Goal: Information Seeking & Learning: Learn about a topic

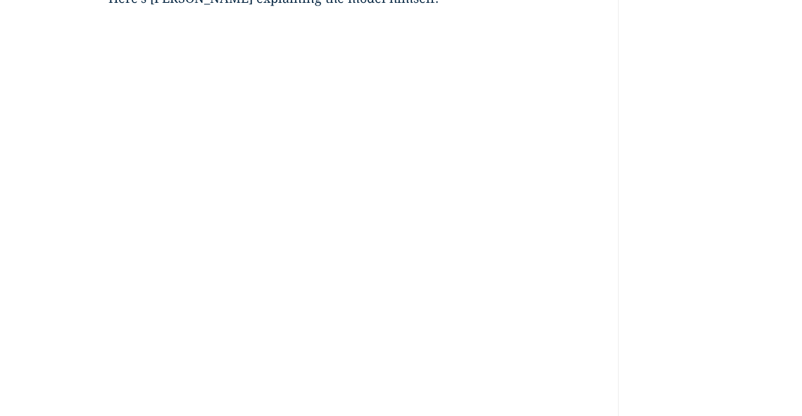
scroll to position [1428, 0]
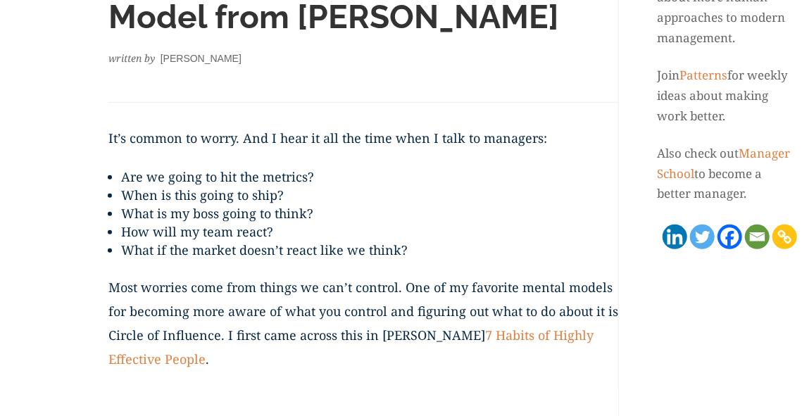
scroll to position [1, 0]
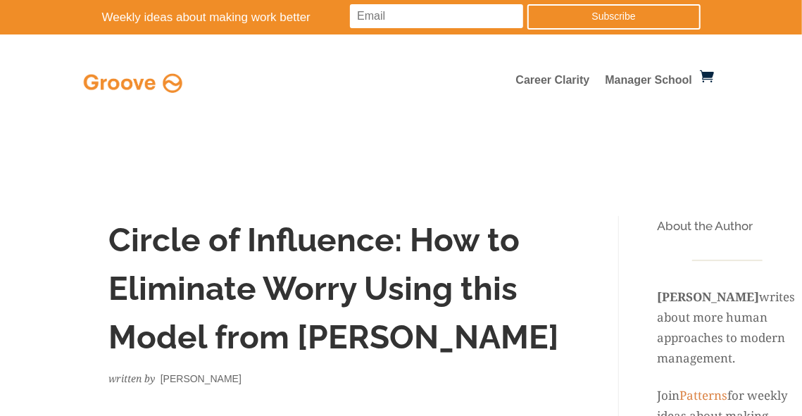
drag, startPoint x: 0, startPoint y: 0, endPoint x: 388, endPoint y: 296, distance: 488.2
click at [388, 296] on h1 "Circle of Influence: How to Eliminate Worry Using this Model from [PERSON_NAME]" at bounding box center [363, 292] width 510 height 153
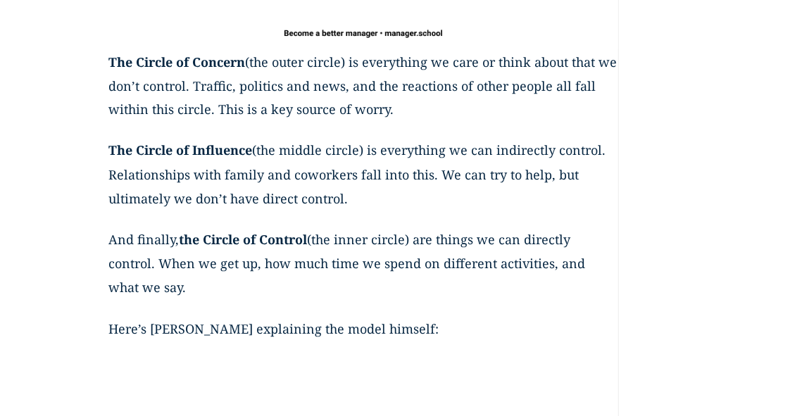
scroll to position [1081, 0]
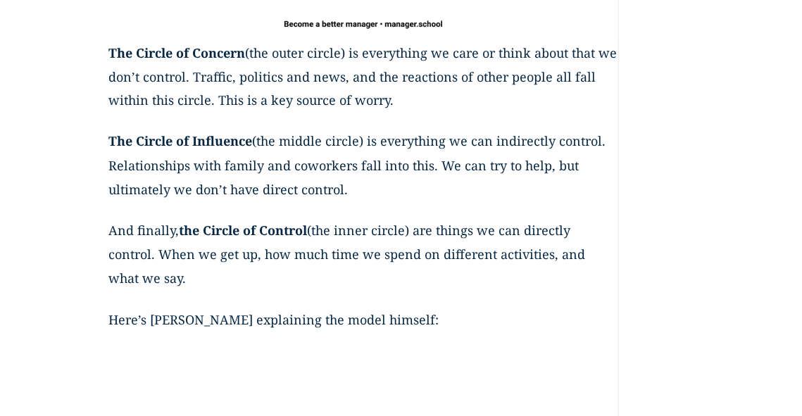
drag, startPoint x: 110, startPoint y: 52, endPoint x: 501, endPoint y: 106, distance: 395.2
click at [501, 106] on p "The Circle of Concern (the outer circle) is everything we care or think about t…" at bounding box center [363, 85] width 510 height 89
copy p "The Circle of Concern (the outer circle) is everything we care or think about t…"
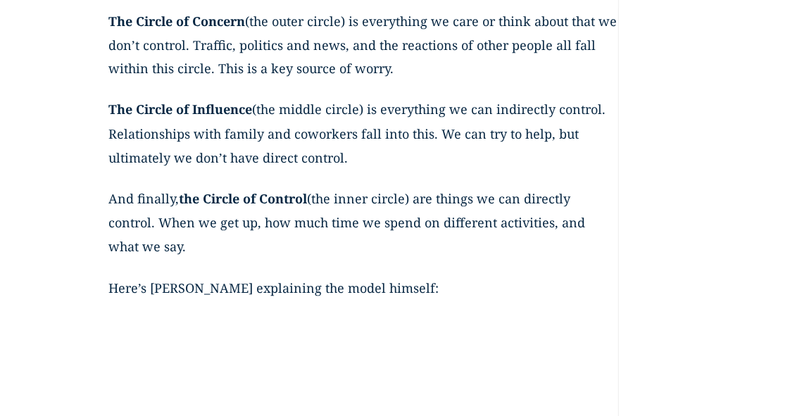
scroll to position [1165, 0]
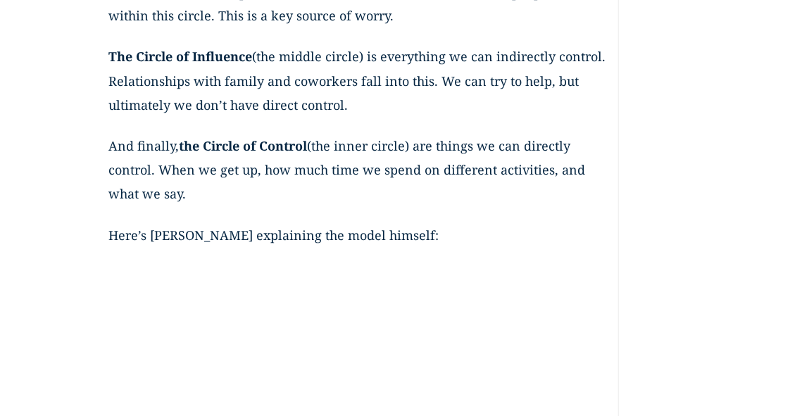
click at [113, 56] on strong "The Circle of Influence" at bounding box center [180, 57] width 144 height 17
drag, startPoint x: 110, startPoint y: 57, endPoint x: 371, endPoint y: 104, distance: 265.3
click at [371, 104] on p "The Circle of Influence (the middle circle) is everything we can indirectly con…" at bounding box center [363, 89] width 510 height 89
copy p "The Circle of Influence (the middle circle) is everything we can indirectly con…"
drag, startPoint x: 183, startPoint y: 148, endPoint x: 336, endPoint y: 211, distance: 165.1
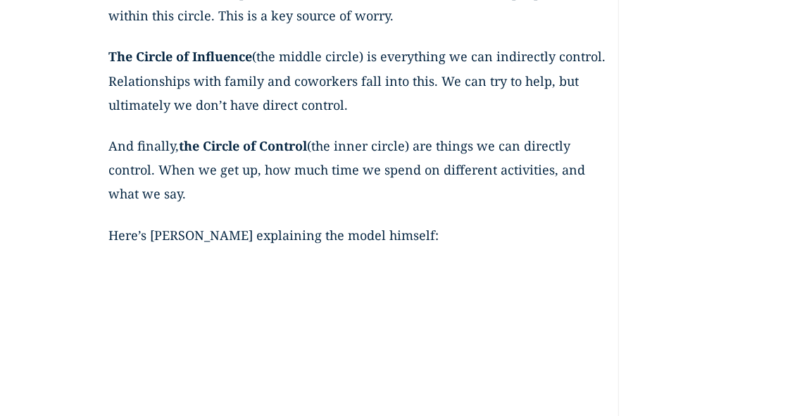
click at [336, 211] on p "And finally, the Circle of Control (the inner circle) are things we can directl…" at bounding box center [363, 178] width 510 height 89
copy p "the Circle of Control (the inner circle) are things we can directly control. Wh…"
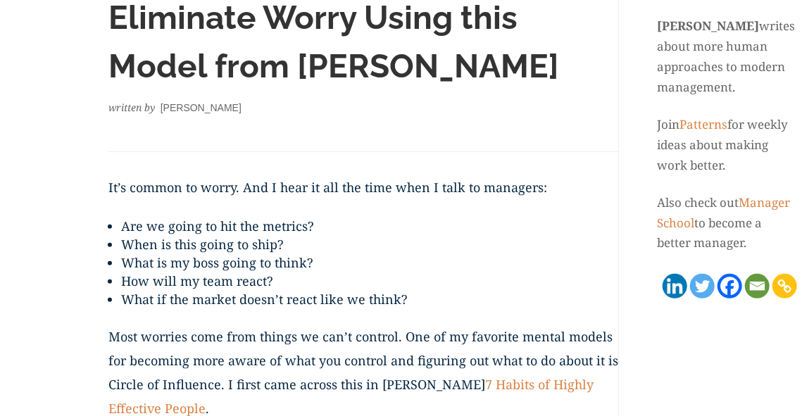
scroll to position [313, 0]
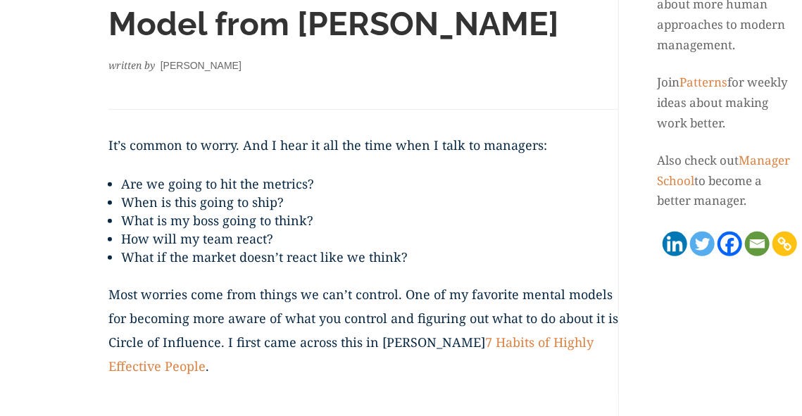
click at [534, 337] on link "7 Habits of Highly Effective People" at bounding box center [350, 354] width 485 height 41
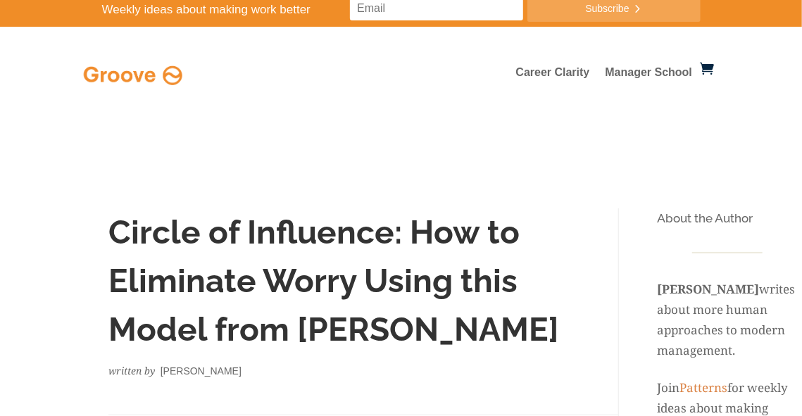
scroll to position [0, 0]
